Goal: Task Accomplishment & Management: Complete application form

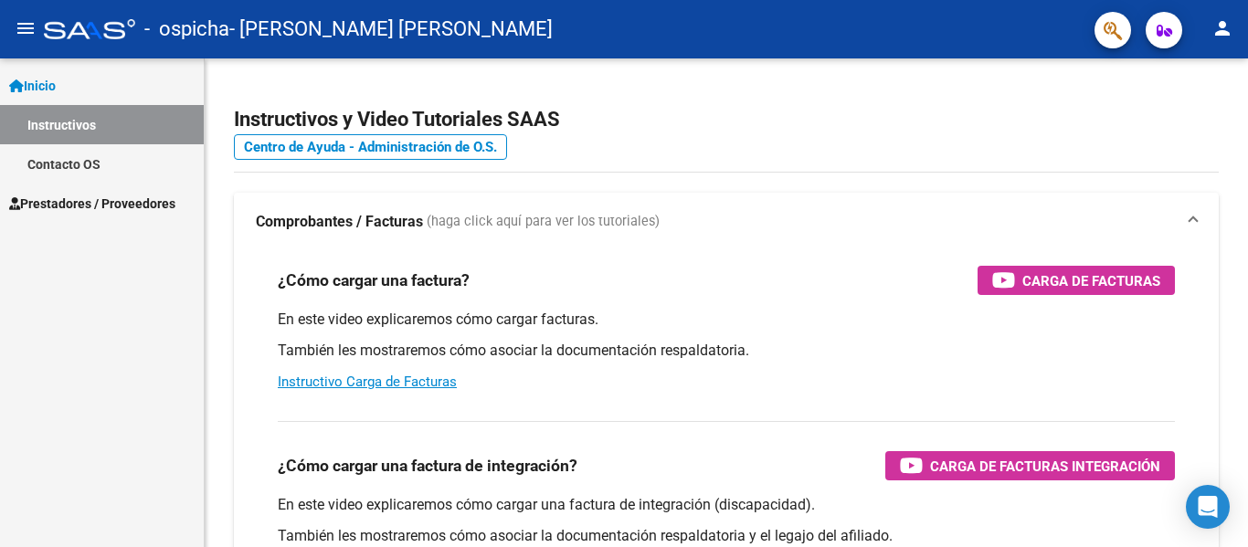
click at [85, 205] on span "Prestadores / Proveedores" at bounding box center [92, 204] width 166 height 20
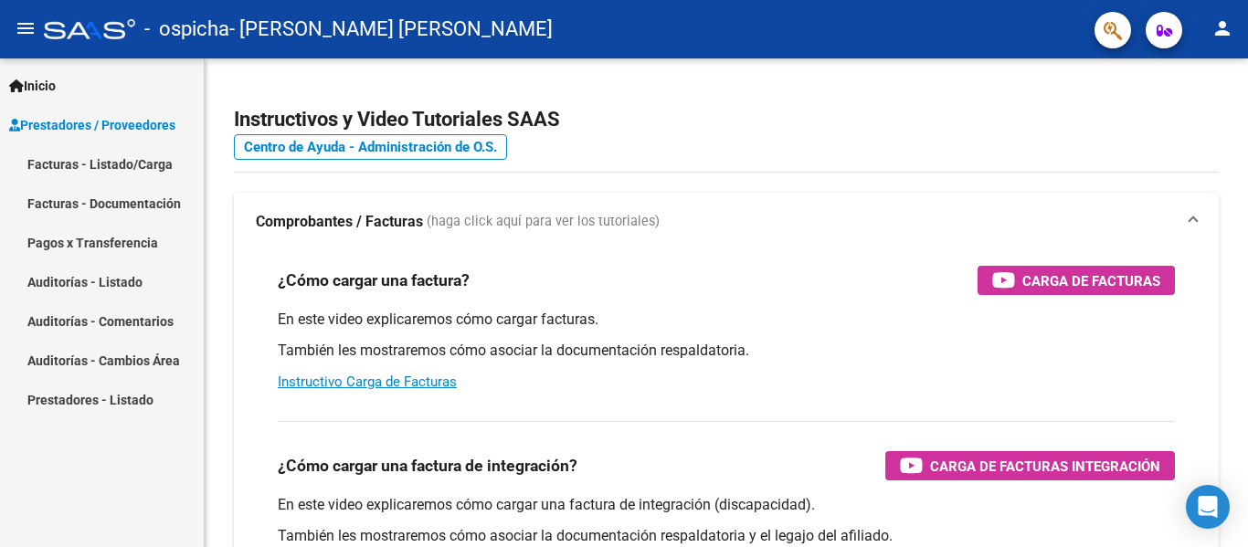
click at [113, 203] on link "Facturas - Documentación" at bounding box center [102, 203] width 204 height 39
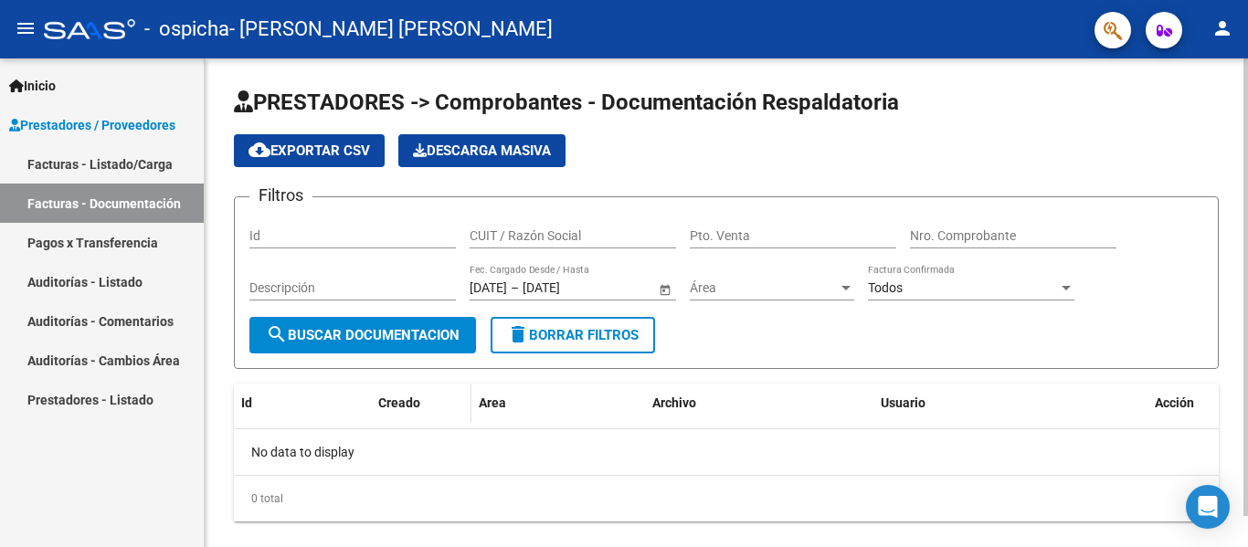
scroll to position [33, 0]
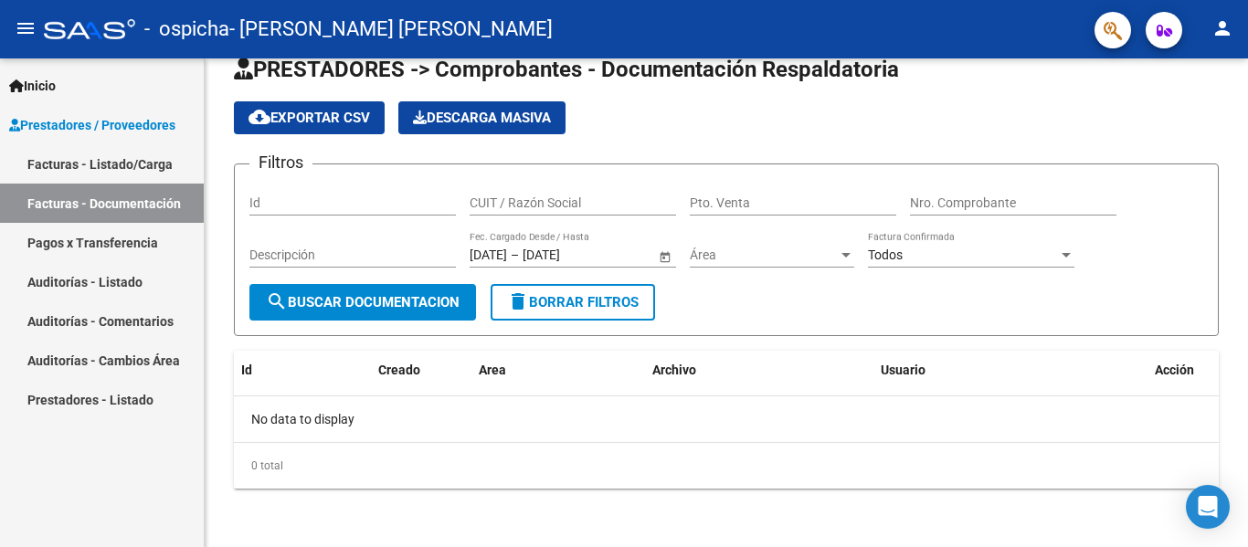
click at [103, 155] on link "Facturas - Listado/Carga" at bounding box center [102, 163] width 204 height 39
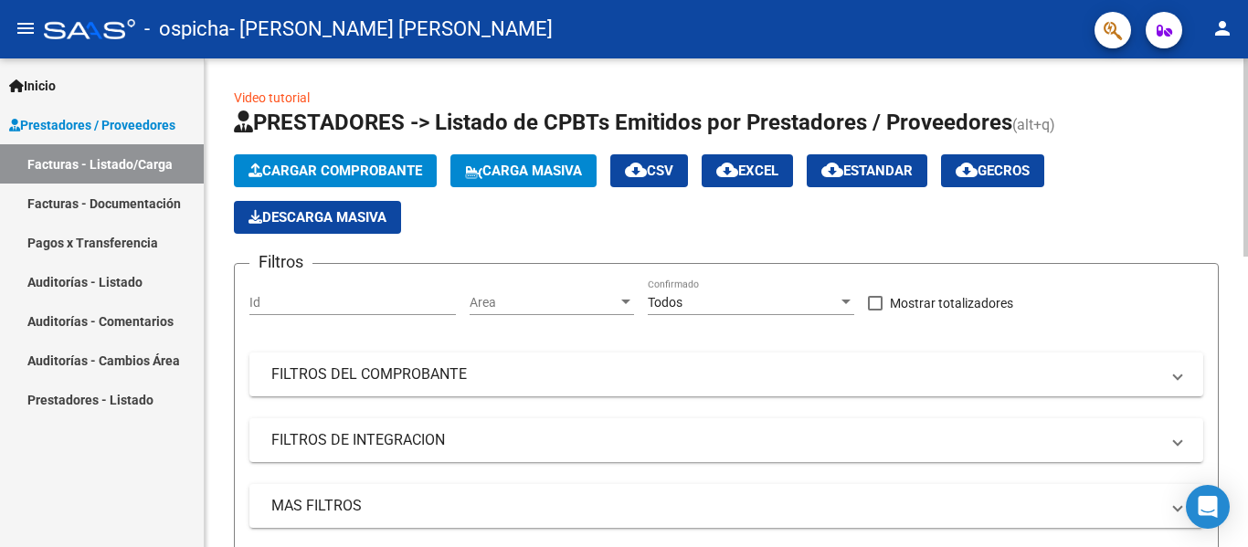
click at [284, 165] on span "Cargar Comprobante" at bounding box center [335, 171] width 174 height 16
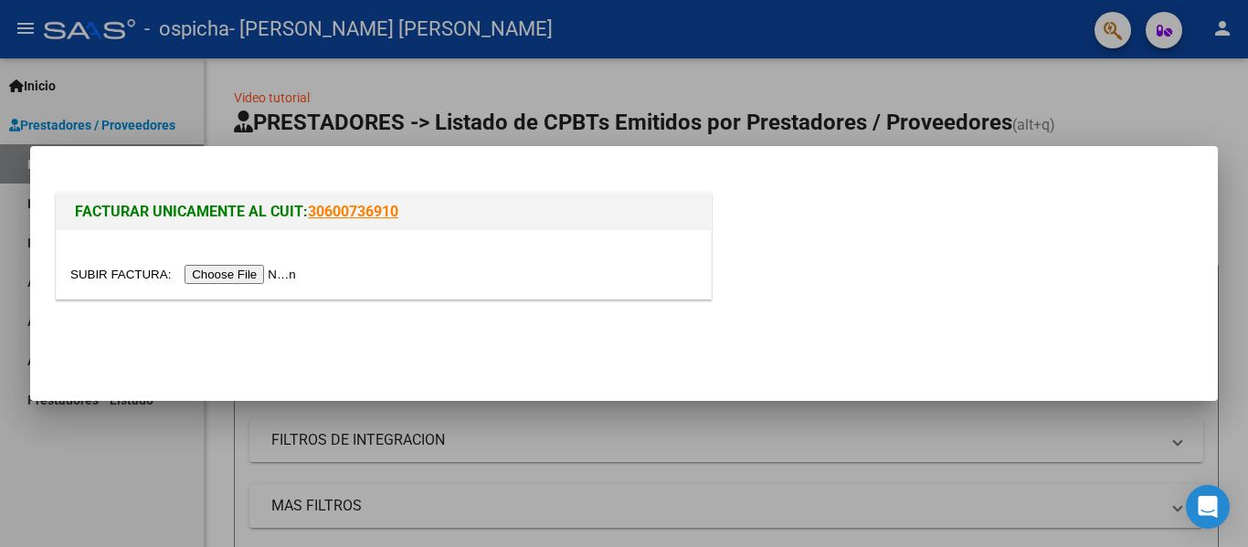
click at [270, 271] on input "file" at bounding box center [185, 274] width 231 height 19
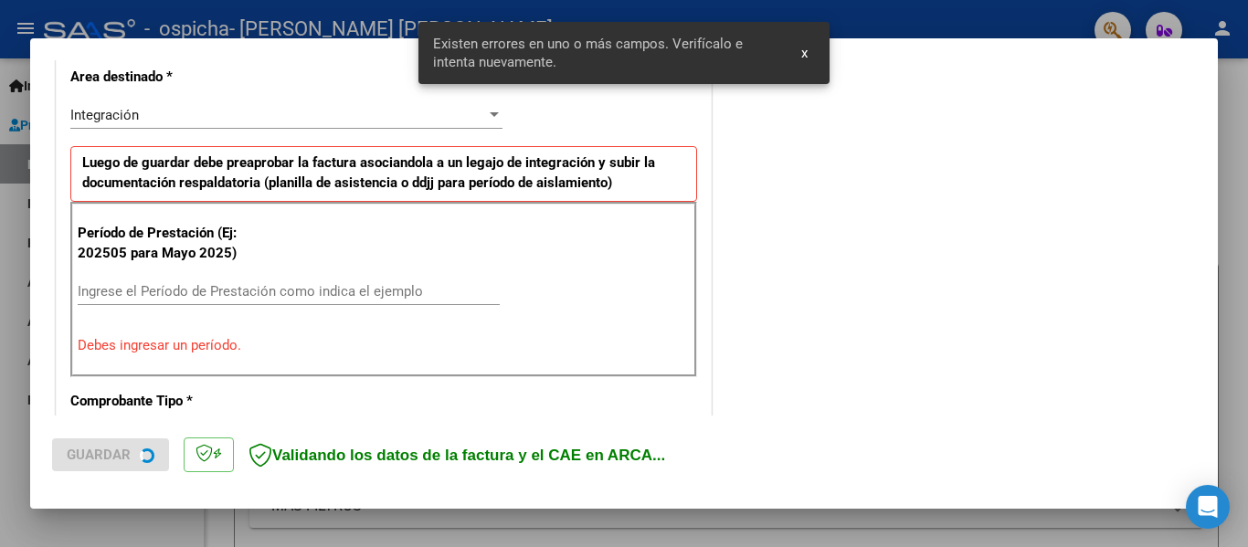
scroll to position [458, 0]
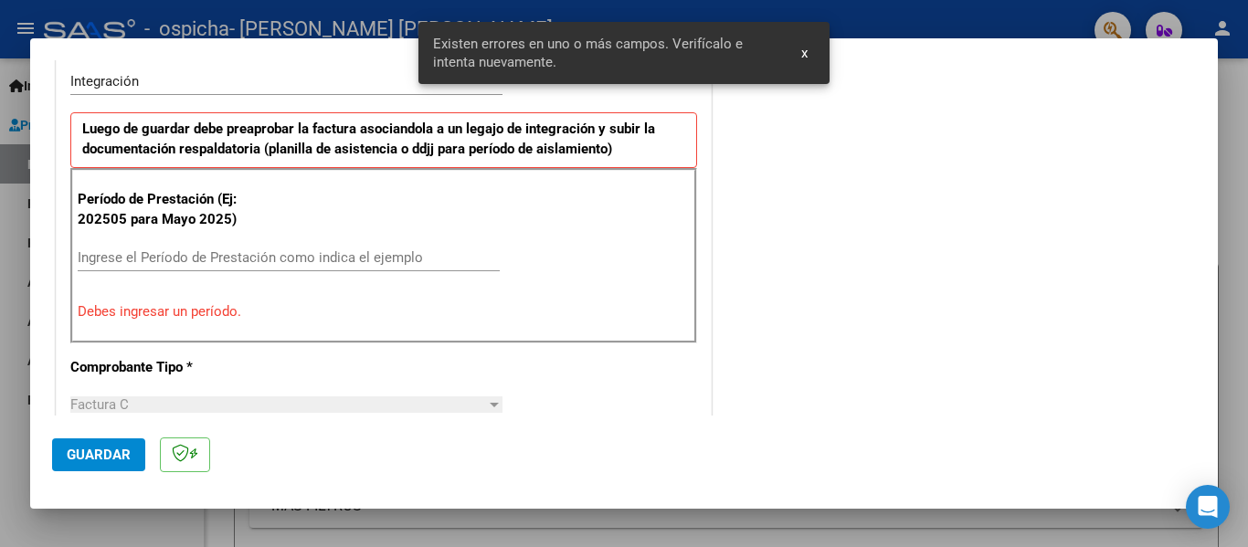
click at [195, 259] on input "Ingrese el Período de Prestación como indica el ejemplo" at bounding box center [289, 257] width 422 height 16
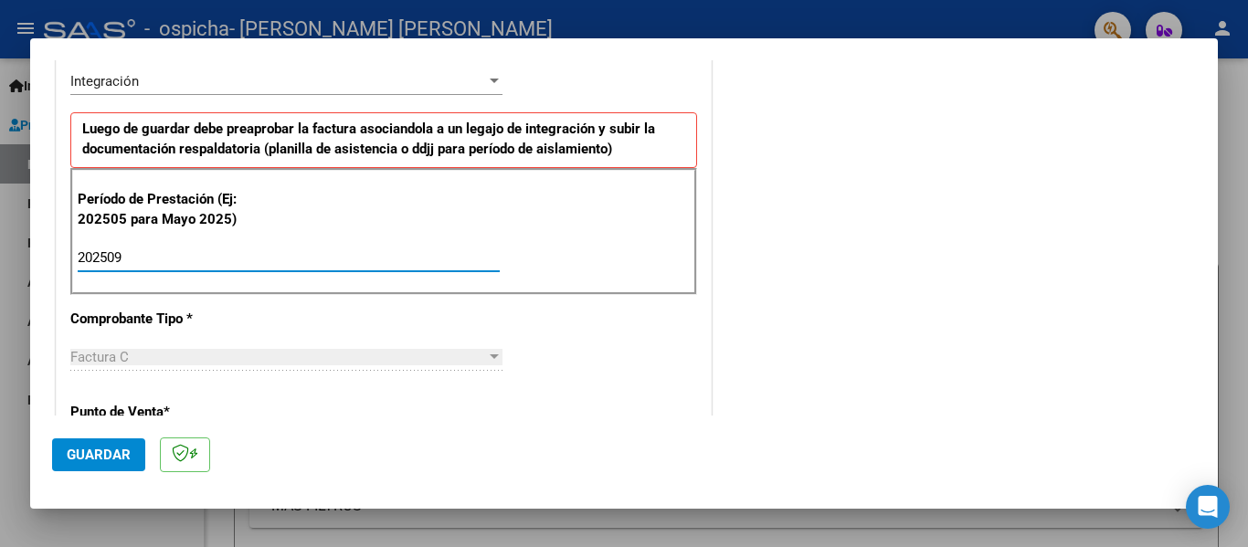
type input "202509"
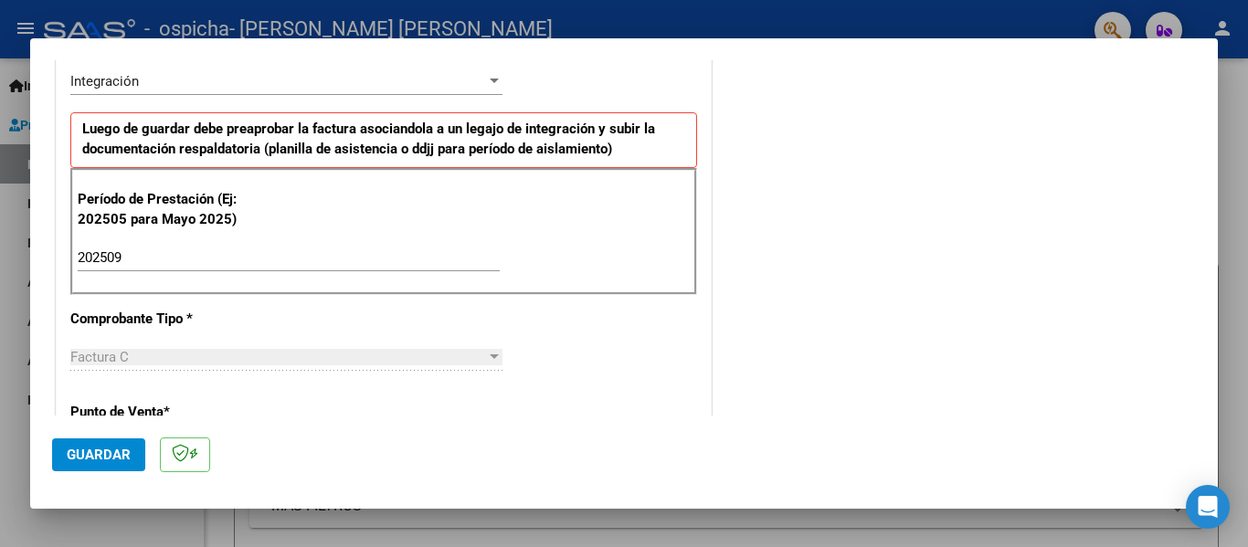
click at [325, 299] on div "CUIT * 27-40675019-7 Ingresar CUIT ANALISIS PRESTADOR [PERSON_NAME] [PERSON_NAM…" at bounding box center [384, 518] width 654 height 1375
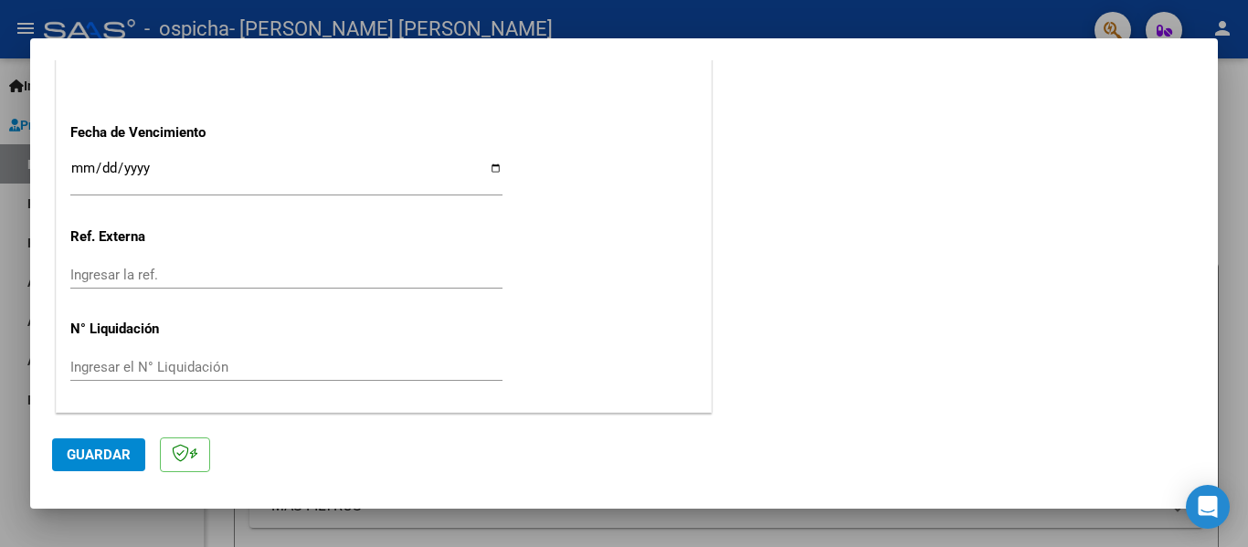
scroll to position [1252, 0]
click at [111, 454] on span "Guardar" at bounding box center [99, 455] width 64 height 16
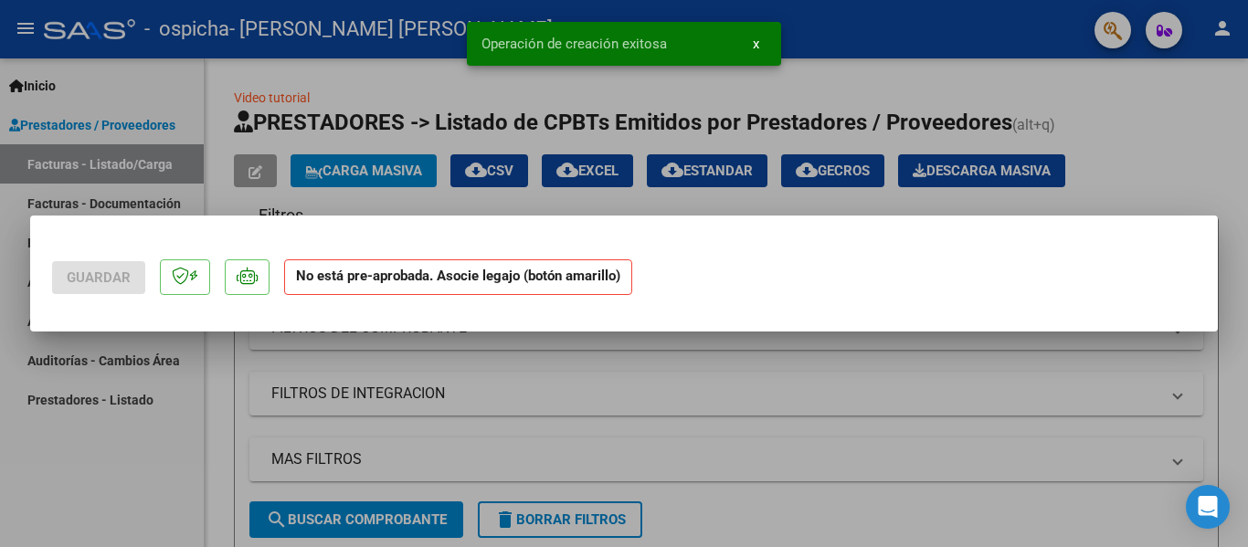
scroll to position [0, 0]
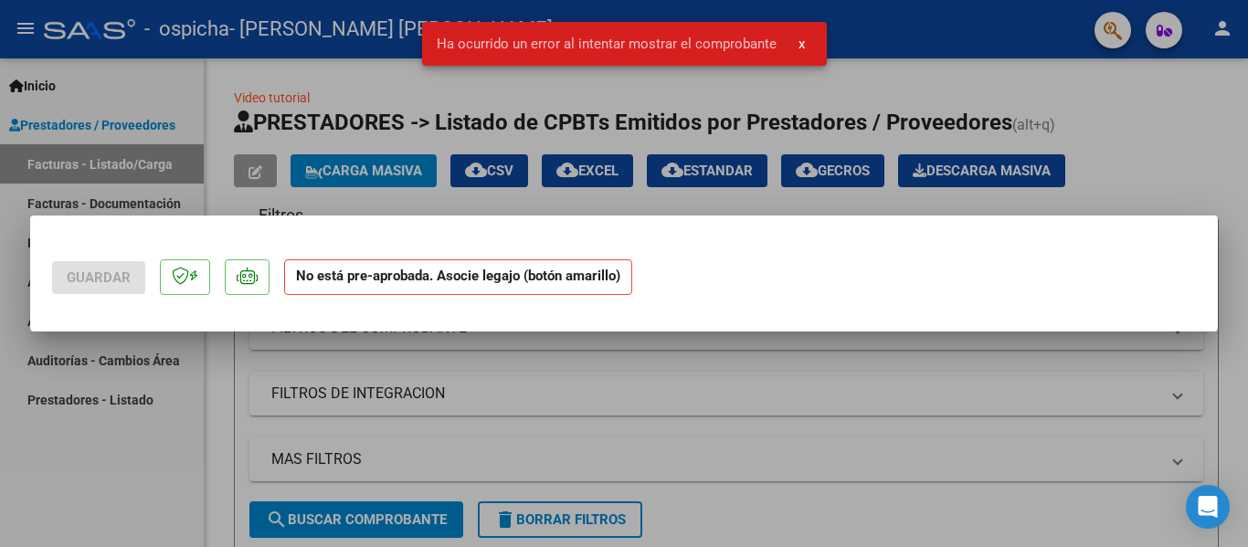
click at [793, 37] on button "x" at bounding box center [802, 43] width 36 height 33
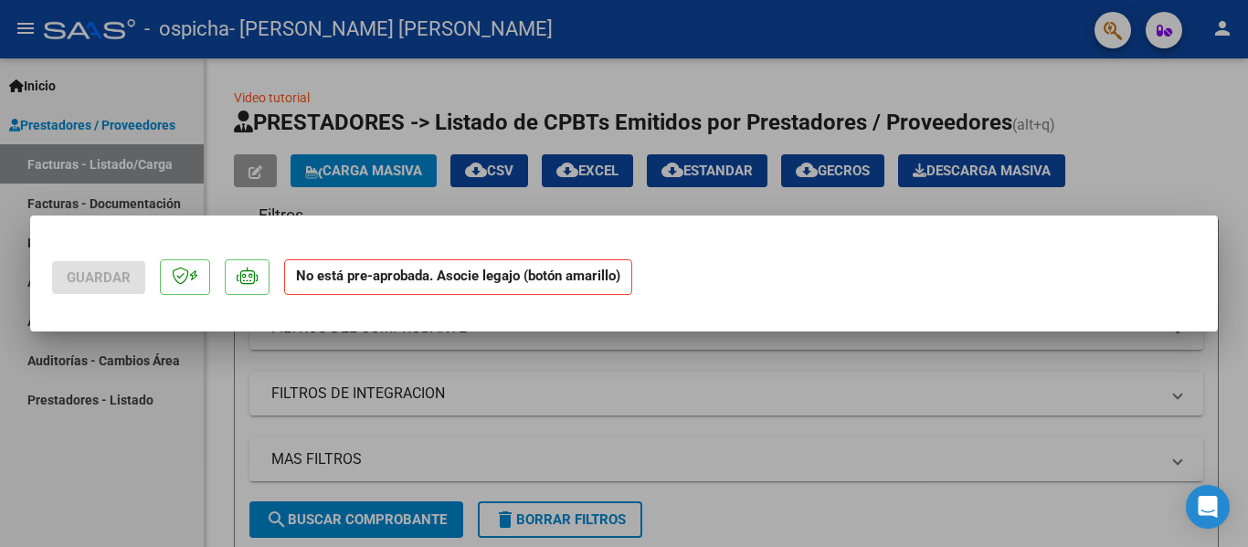
click at [740, 385] on div at bounding box center [624, 273] width 1248 height 547
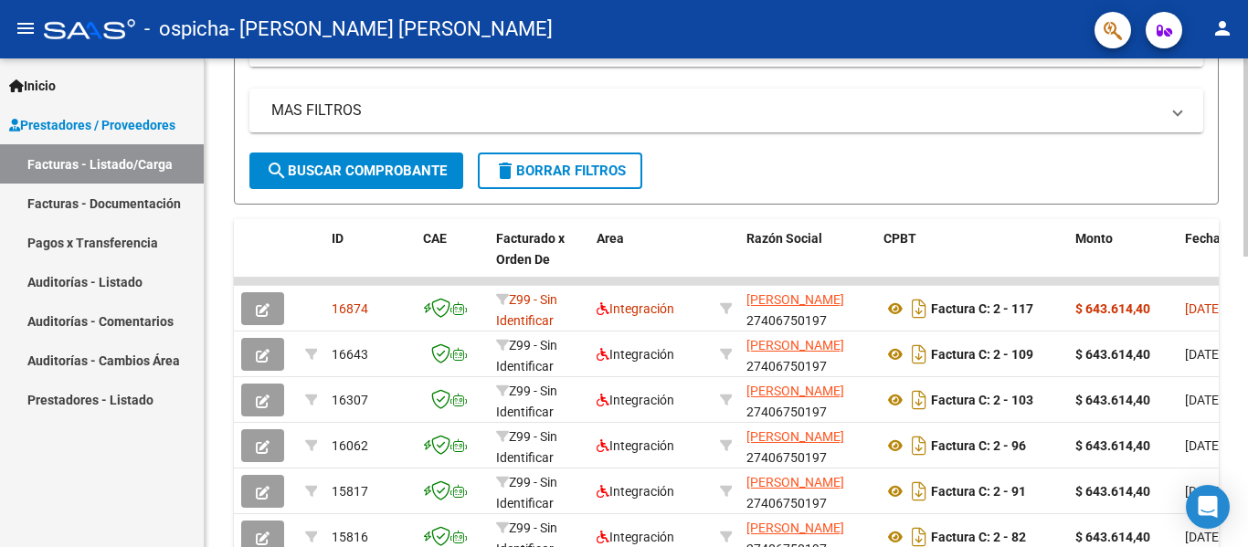
scroll to position [365, 0]
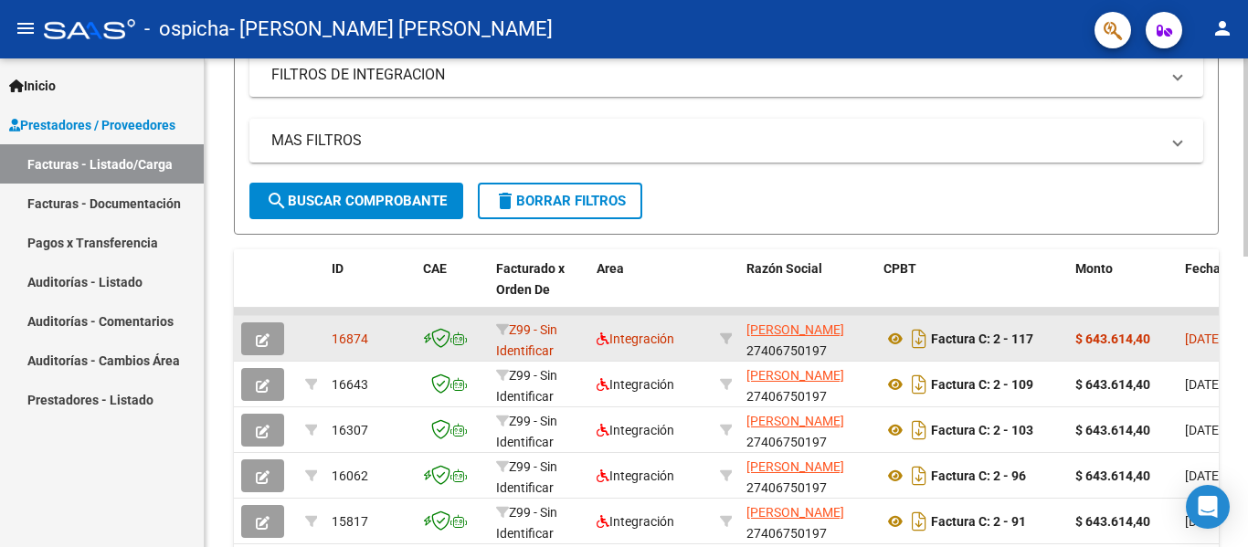
click at [1107, 332] on strong "$ 643.614,40" at bounding box center [1112, 339] width 75 height 15
click at [258, 335] on icon "button" at bounding box center [263, 340] width 14 height 14
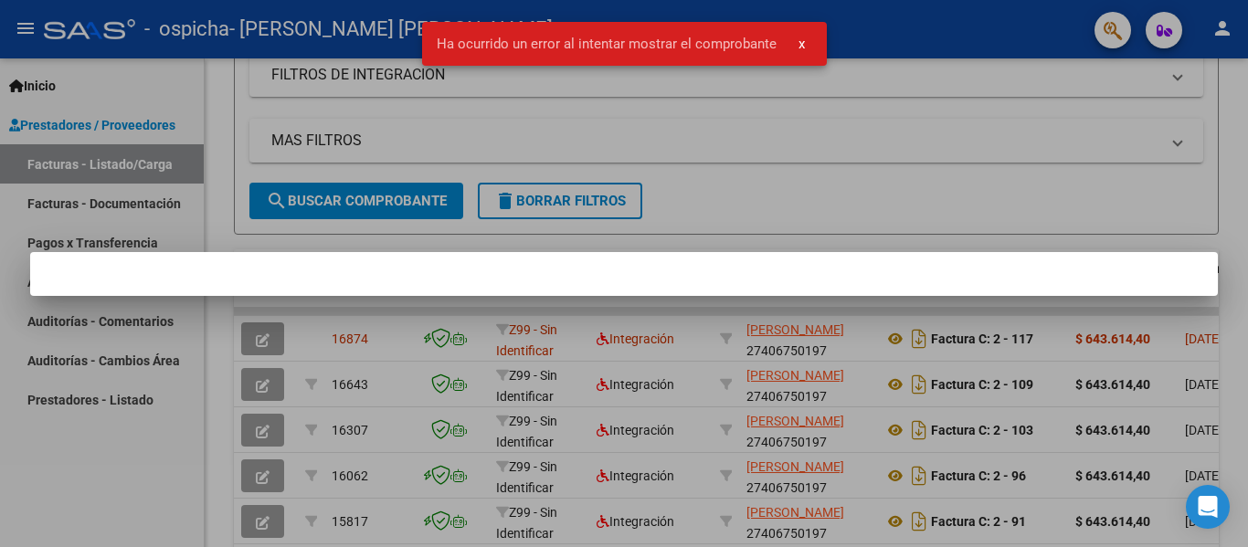
click at [463, 335] on div at bounding box center [624, 273] width 1248 height 547
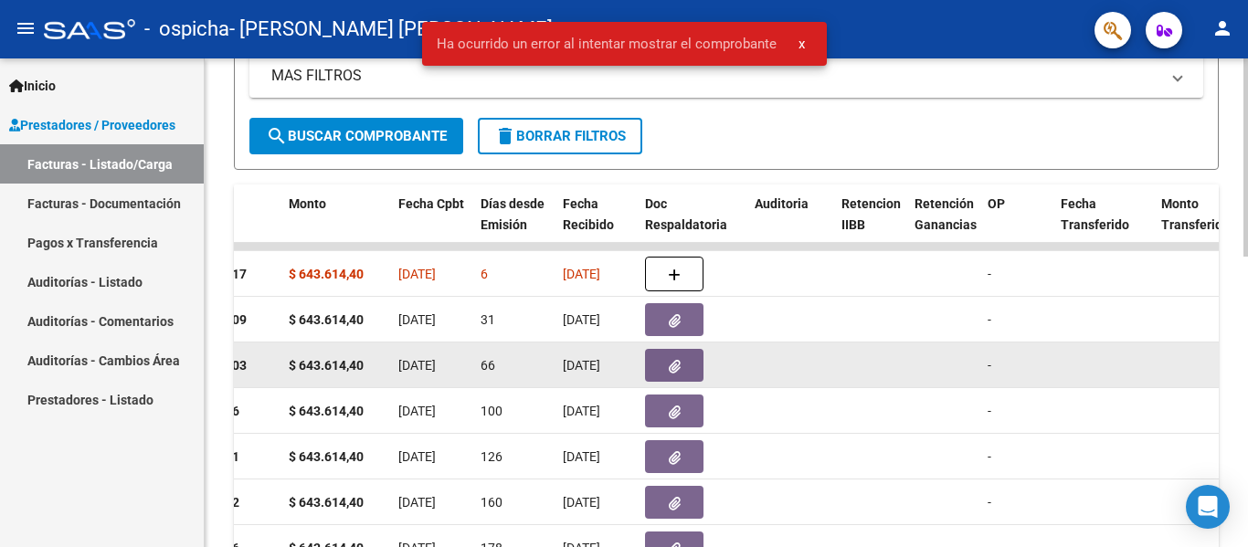
scroll to position [410, 0]
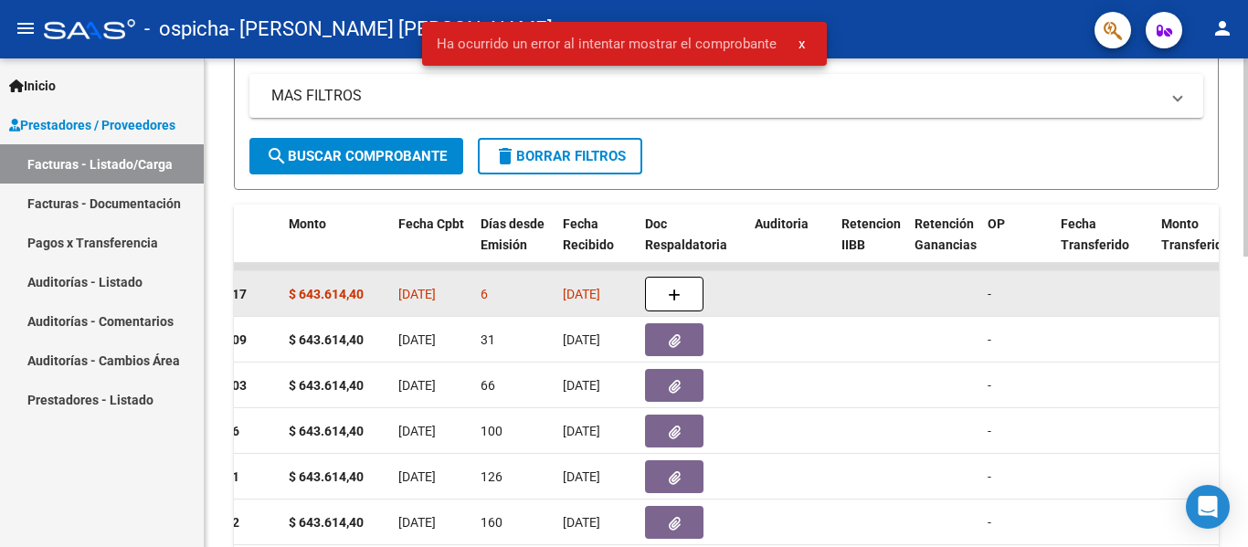
drag, startPoint x: 692, startPoint y: 260, endPoint x: 689, endPoint y: 289, distance: 28.6
click at [691, 268] on div "ID CAE Facturado x Orden De Area Razón Social CPBT Monto Fecha Cpbt Días desde …" at bounding box center [726, 492] width 985 height 575
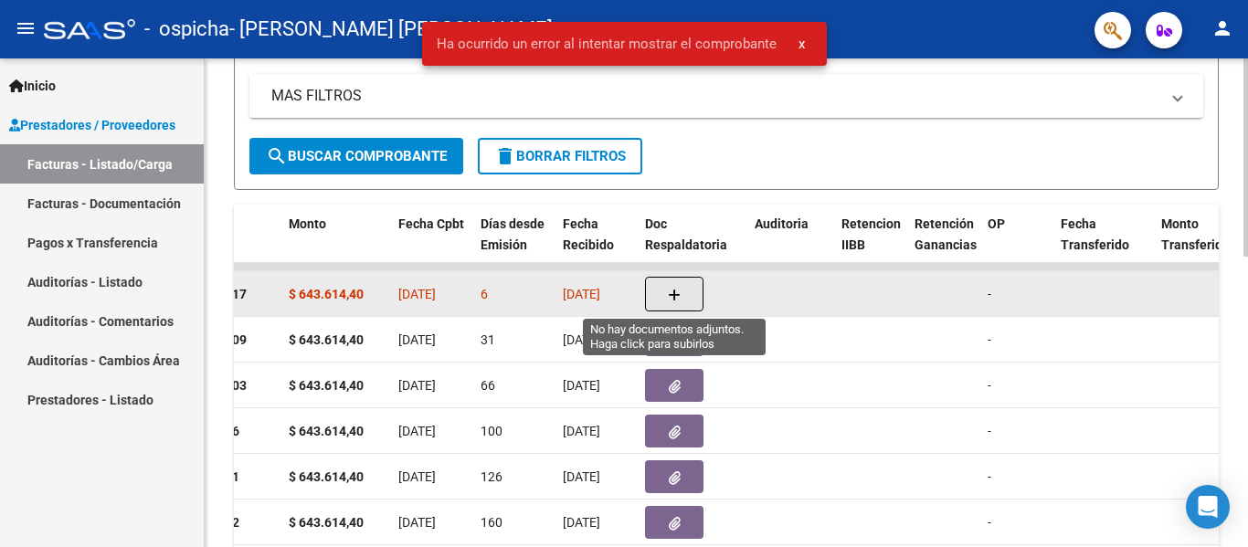
click at [689, 290] on button "button" at bounding box center [674, 294] width 58 height 35
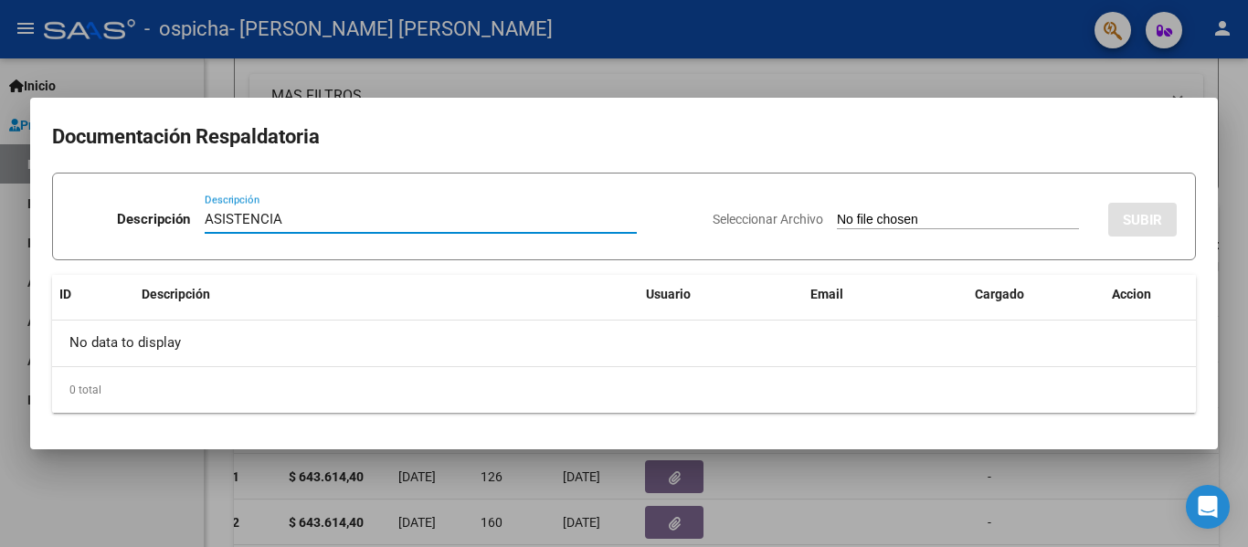
type input "ASISTENCIA"
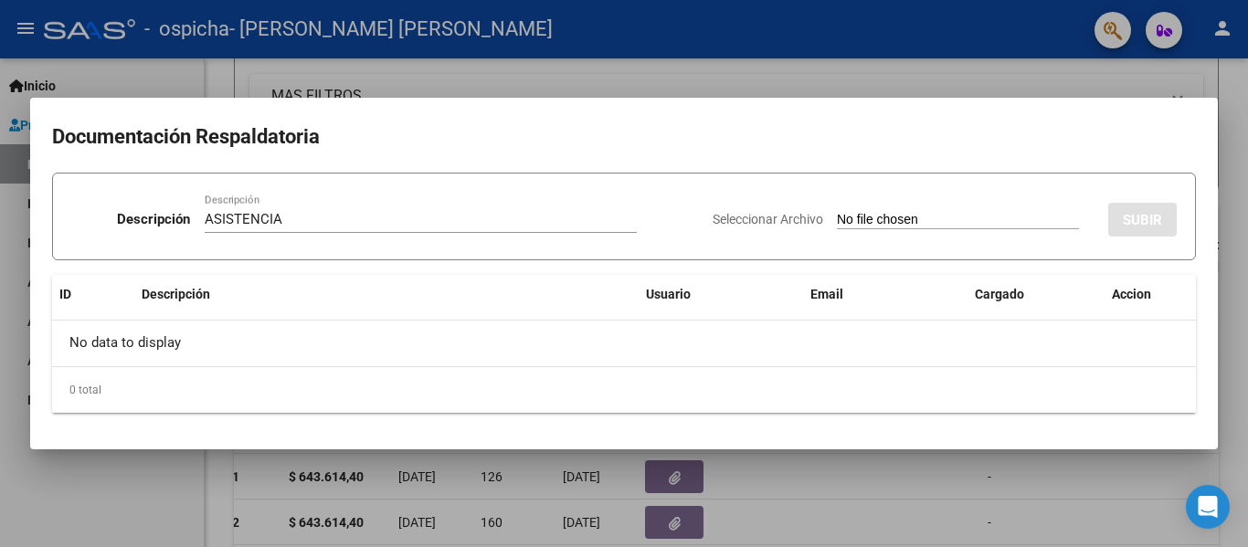
click at [837, 227] on input "Seleccionar Archivo" at bounding box center [958, 220] width 242 height 17
type input "C:\fakepath\ASISTENCIA SEPTIEMBRE.pdf"
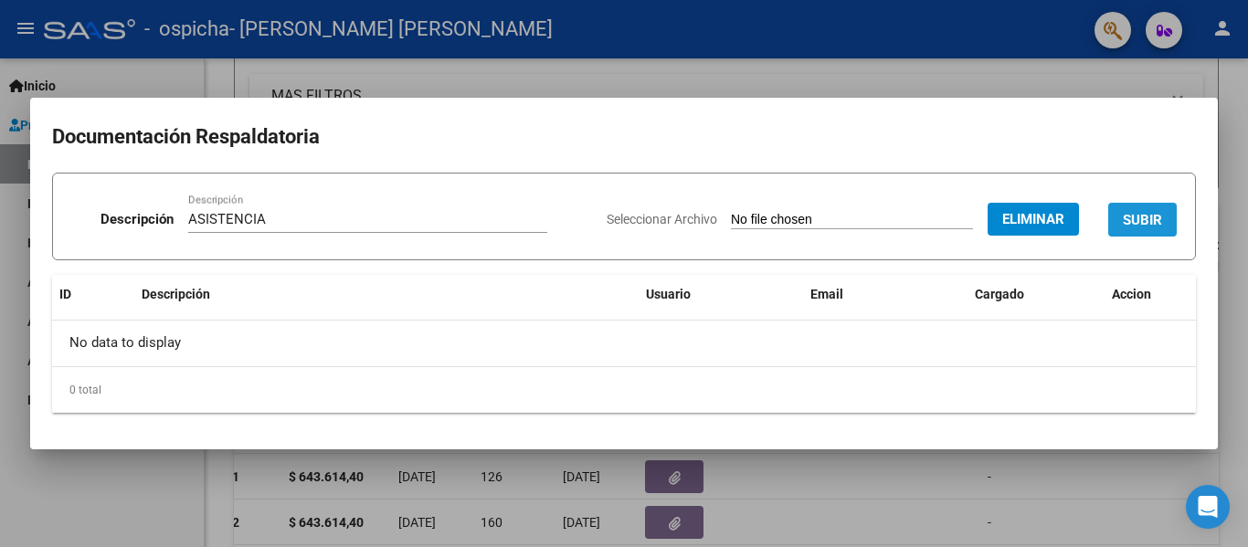
click at [1134, 214] on span "SUBIR" at bounding box center [1142, 220] width 39 height 16
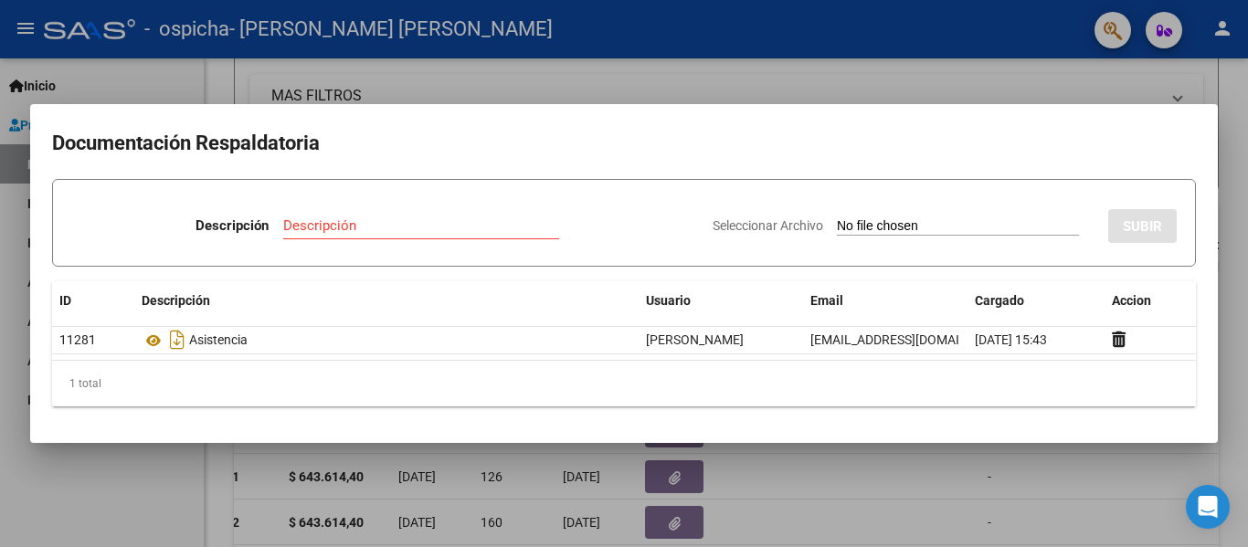
click at [911, 79] on div at bounding box center [624, 273] width 1248 height 547
